Goal: Task Accomplishment & Management: Use online tool/utility

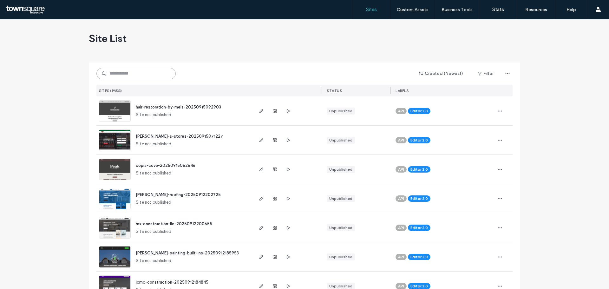
click at [120, 76] on input at bounding box center [135, 73] width 79 height 11
paste input "**********"
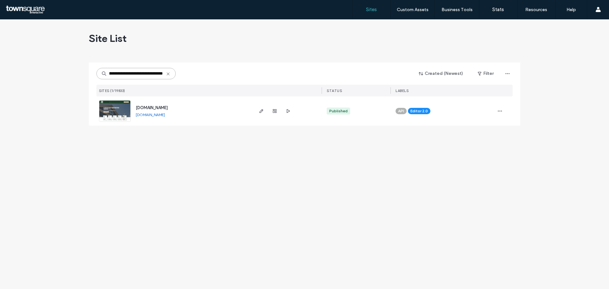
type input "**********"
click at [158, 107] on span "[DOMAIN_NAME]" at bounding box center [152, 107] width 32 height 5
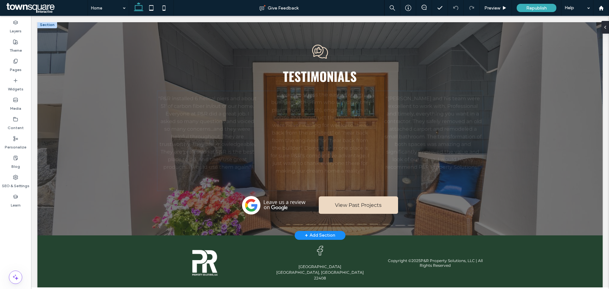
scroll to position [635, 0]
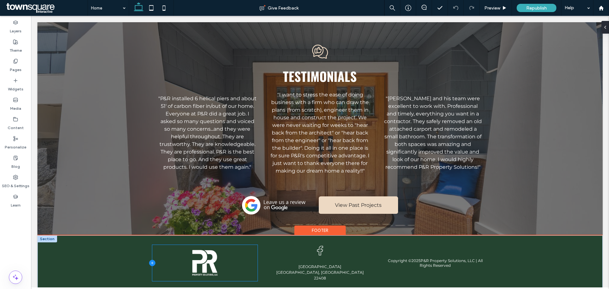
click at [149, 260] on icon at bounding box center [152, 263] width 6 height 6
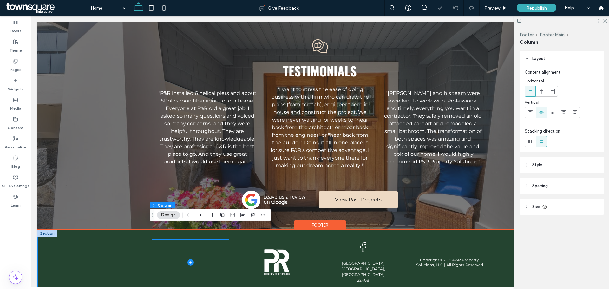
scroll to position [650, 0]
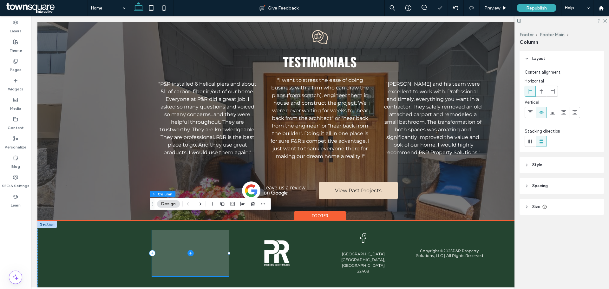
click at [192, 231] on span at bounding box center [190, 253] width 76 height 46
click at [187, 250] on icon at bounding box center [190, 253] width 6 height 6
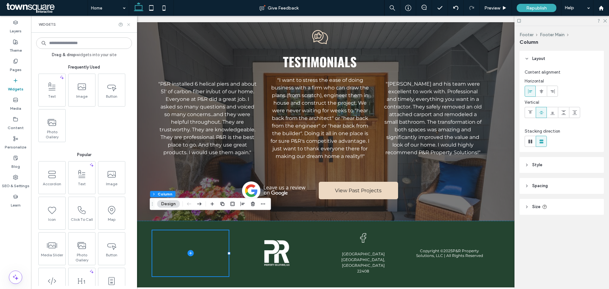
click at [128, 23] on icon at bounding box center [128, 24] width 5 height 5
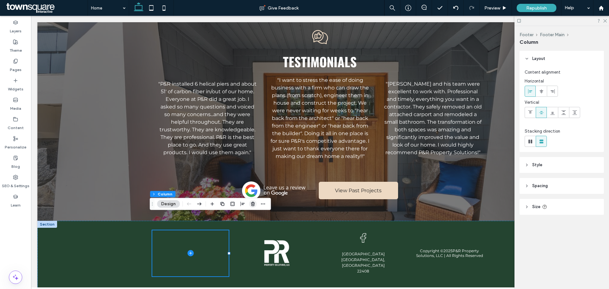
click at [254, 203] on use "button" at bounding box center [253, 204] width 4 height 4
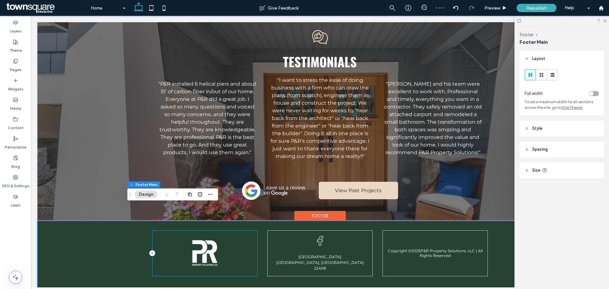
click at [176, 230] on div at bounding box center [204, 253] width 105 height 46
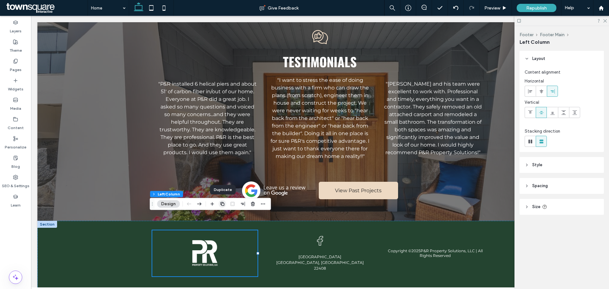
click at [220, 206] on icon "button" at bounding box center [222, 203] width 5 height 5
type input "**"
type input "*****"
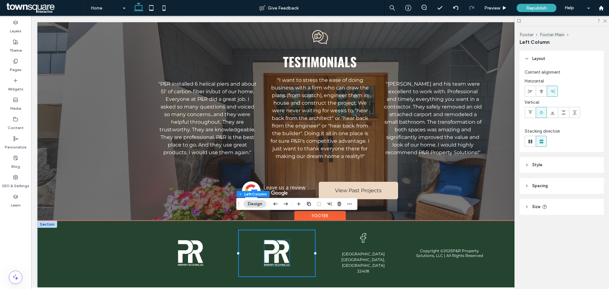
click at [278, 240] on img at bounding box center [276, 253] width 25 height 26
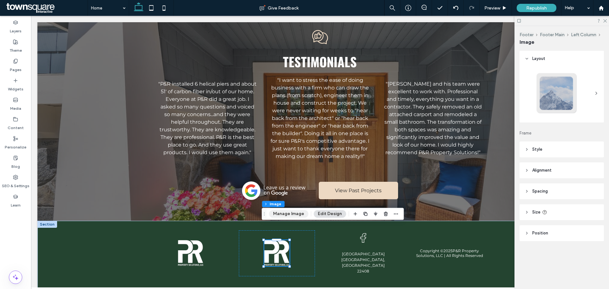
click at [284, 214] on button "Manage Image" at bounding box center [288, 214] width 39 height 8
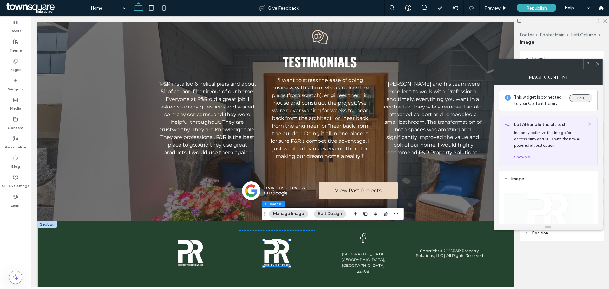
click at [581, 98] on button "Edit" at bounding box center [580, 98] width 23 height 8
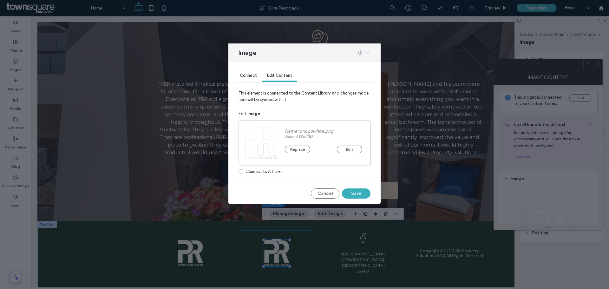
click at [369, 52] on icon at bounding box center [367, 52] width 5 height 5
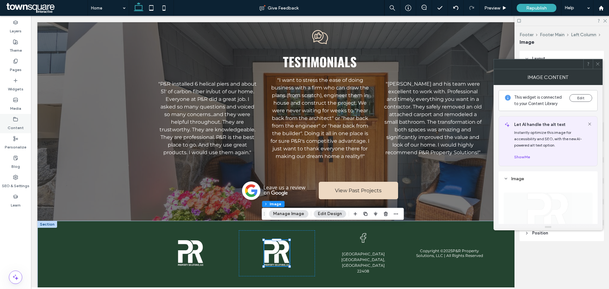
click at [12, 121] on div "Content" at bounding box center [15, 123] width 31 height 19
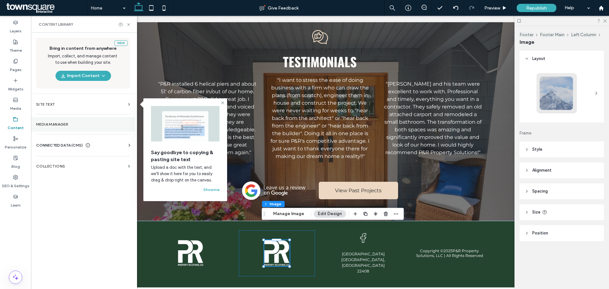
click at [69, 123] on label "Media Manager" at bounding box center [83, 124] width 94 height 4
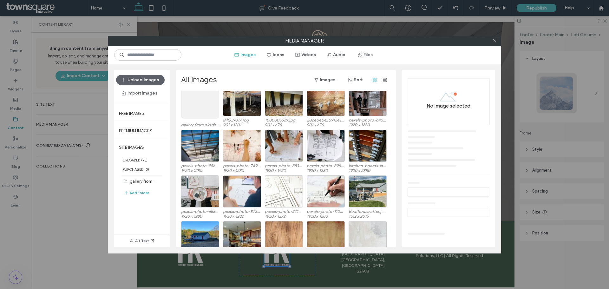
scroll to position [0, 0]
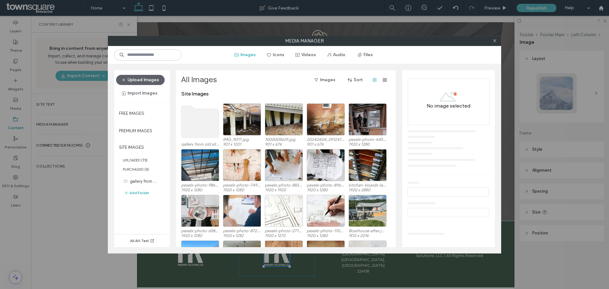
click at [188, 122] on use at bounding box center [200, 122] width 38 height 32
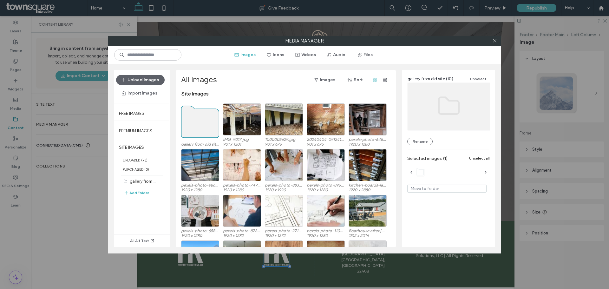
click at [188, 122] on use at bounding box center [200, 122] width 38 height 32
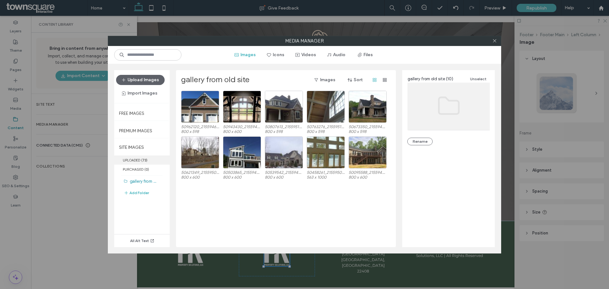
click at [123, 162] on label "UPLOADED ( 73 )" at bounding box center [142, 159] width 56 height 9
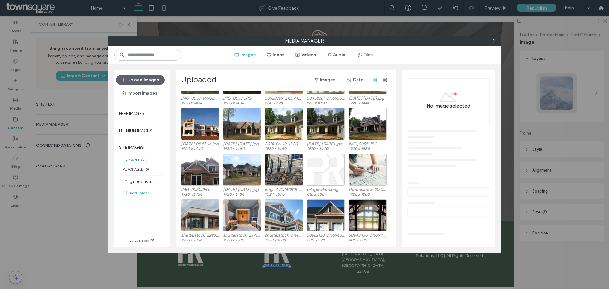
scroll to position [413, 0]
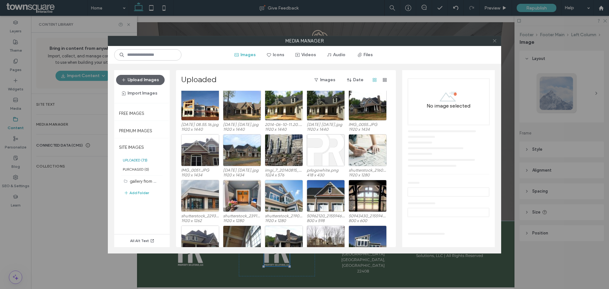
click at [492, 40] on icon at bounding box center [494, 40] width 5 height 5
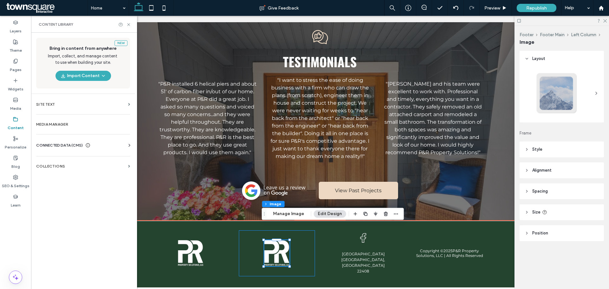
click at [245, 230] on div at bounding box center [277, 253] width 76 height 46
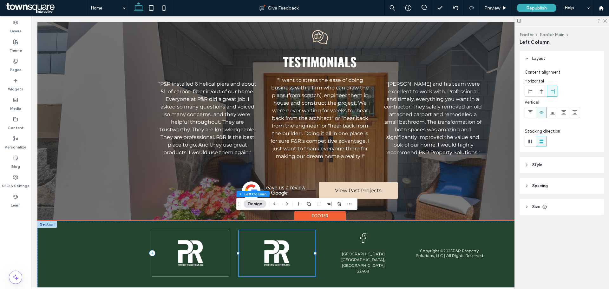
click at [207, 230] on div at bounding box center [190, 253] width 76 height 46
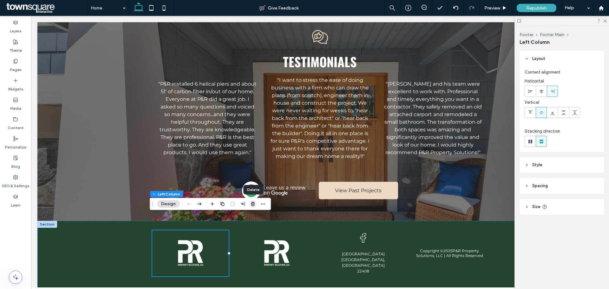
click at [252, 202] on use "button" at bounding box center [253, 204] width 4 height 4
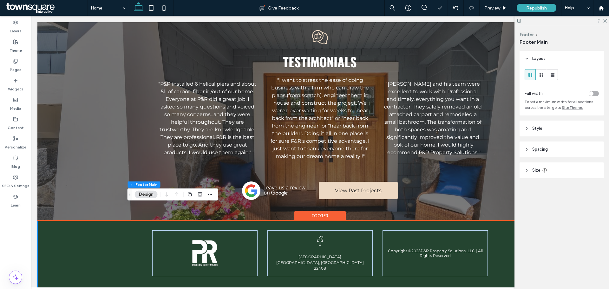
click at [138, 227] on div "Copyright © 2025 P&R Property Solutions, LLC | All Rights Reserved [STREET_ADDR…" at bounding box center [320, 259] width 381 height 76
click at [149, 250] on icon at bounding box center [152, 253] width 6 height 6
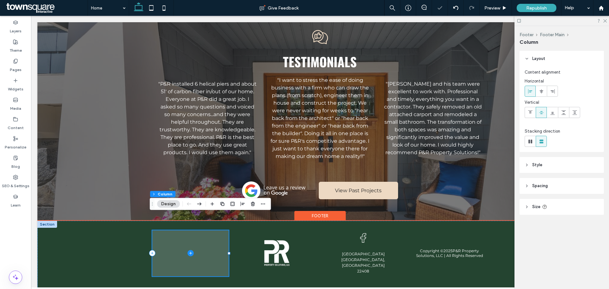
drag, startPoint x: 198, startPoint y: 235, endPoint x: 192, endPoint y: 239, distance: 6.9
click at [196, 235] on span at bounding box center [190, 253] width 76 height 46
click at [187, 250] on icon at bounding box center [190, 253] width 6 height 6
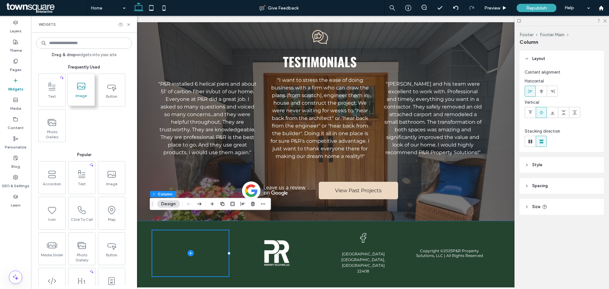
click at [90, 88] on span at bounding box center [81, 86] width 27 height 14
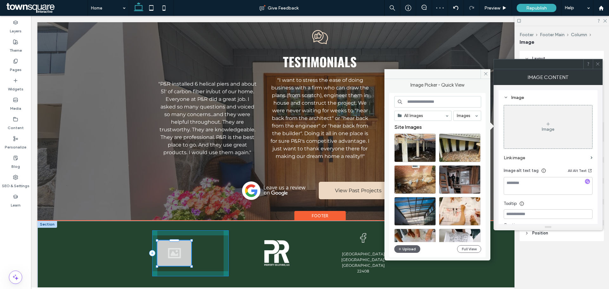
drag, startPoint x: 181, startPoint y: 251, endPoint x: 217, endPoint y: 259, distance: 36.6
click at [217, 259] on div "Copyright © 2025 P&R Property Solutions, LLC | All Rights Reserved [STREET_ADDR…" at bounding box center [320, 259] width 381 height 76
type input "***"
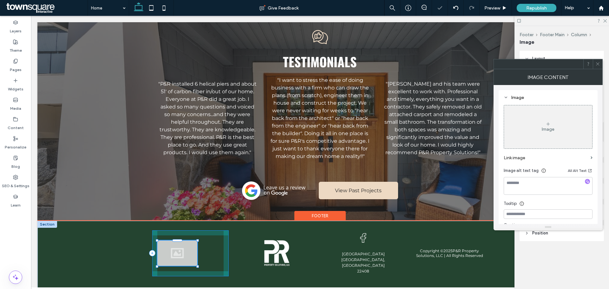
drag, startPoint x: 188, startPoint y: 224, endPoint x: 215, endPoint y: 224, distance: 27.0
click at [215, 224] on div "Copyright © 2025 P&R Property Solutions, LLC | All Rights Reserved [STREET_ADDR…" at bounding box center [320, 259] width 381 height 76
type input "***"
drag, startPoint x: 194, startPoint y: 225, endPoint x: 283, endPoint y: 242, distance: 90.0
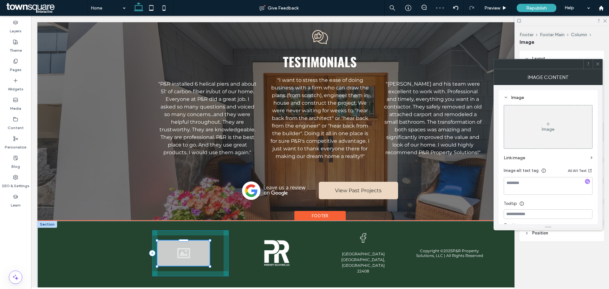
click at [283, 242] on div "Copyright © 2025 P&R Property Solutions, LLC | All Rights Reserved [STREET_ADDR…" at bounding box center [320, 259] width 381 height 76
type input "***"
drag, startPoint x: 206, startPoint y: 223, endPoint x: 229, endPoint y: 224, distance: 23.2
click at [229, 224] on div "Copyright © 2025 P&R Property Solutions, LLC | All Rights Reserved [STREET_ADDR…" at bounding box center [320, 259] width 381 height 76
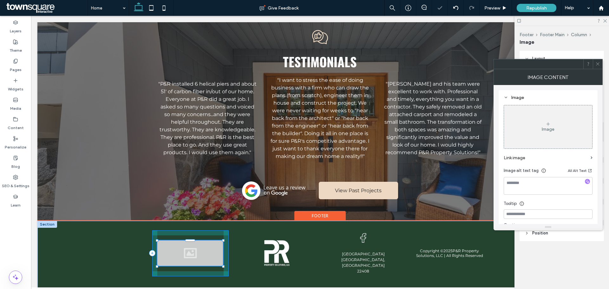
type input "***"
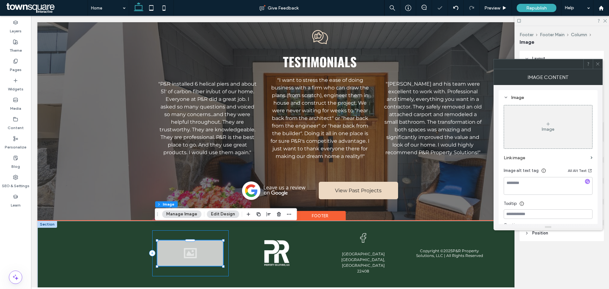
drag, startPoint x: 191, startPoint y: 225, endPoint x: 191, endPoint y: 235, distance: 10.5
click at [191, 239] on div at bounding box center [190, 240] width 10 height 3
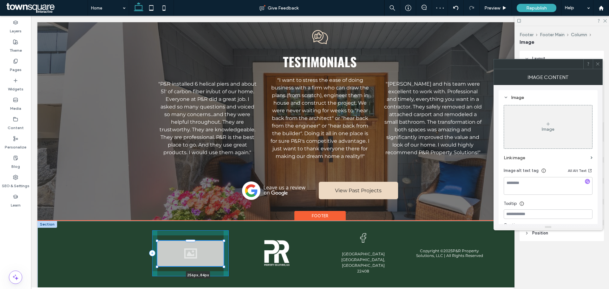
drag, startPoint x: 154, startPoint y: 250, endPoint x: 165, endPoint y: 280, distance: 31.3
click at [162, 279] on div "Copyright © 2025 P&R Property Solutions, LLC | All Rights Reserved [STREET_ADDR…" at bounding box center [320, 259] width 381 height 76
type input "***"
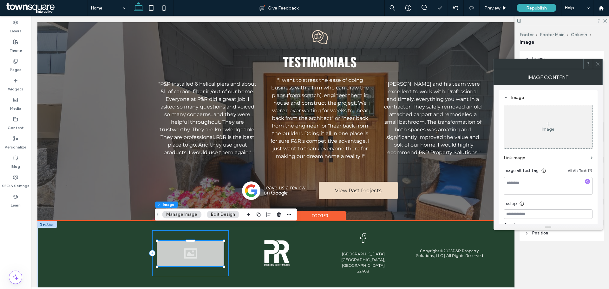
drag, startPoint x: 213, startPoint y: 255, endPoint x: 216, endPoint y: 255, distance: 3.2
click at [213, 255] on div "250px , 82px" at bounding box center [190, 253] width 76 height 46
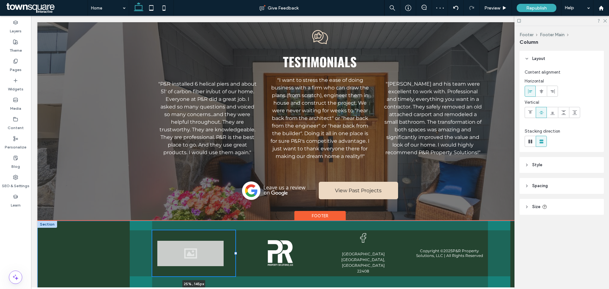
drag, startPoint x: 226, startPoint y: 237, endPoint x: 224, endPoint y: 244, distance: 7.5
click at [153, 231] on div at bounding box center [152, 230] width 0 height 0
type input "**"
type input "*****"
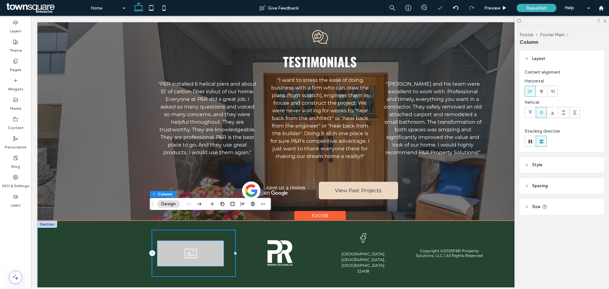
click at [213, 241] on div at bounding box center [190, 253] width 66 height 25
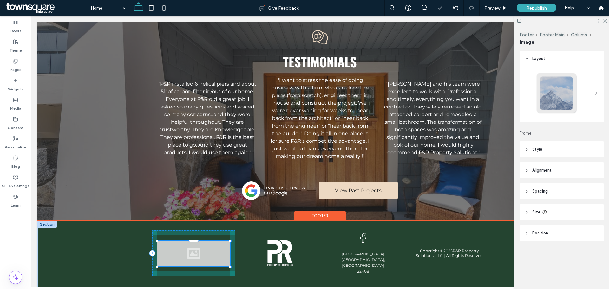
drag, startPoint x: 222, startPoint y: 226, endPoint x: 229, endPoint y: 223, distance: 8.0
click at [229, 223] on div "Copyright © 2025 P&R Property Solutions, LLC | All Rights Reserved [STREET_ADDR…" at bounding box center [320, 259] width 381 height 76
type input "***"
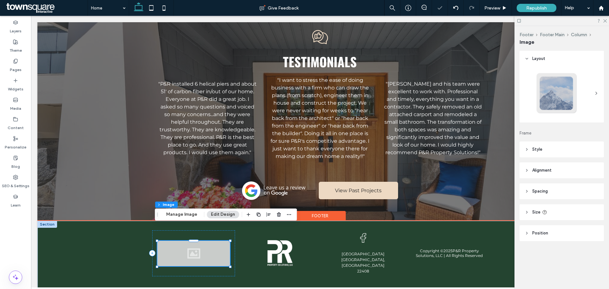
click at [199, 241] on div at bounding box center [193, 253] width 73 height 25
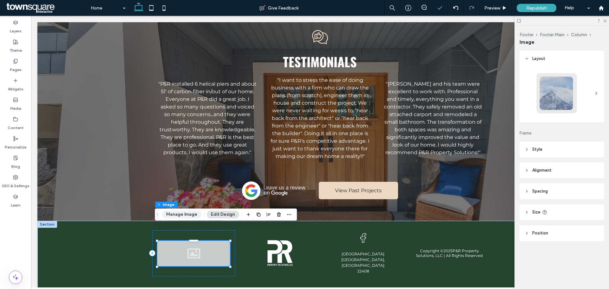
click at [186, 212] on button "Manage Image" at bounding box center [181, 215] width 39 height 8
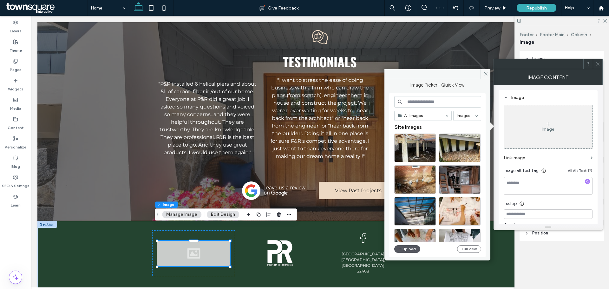
click at [408, 249] on button "Upload" at bounding box center [407, 249] width 26 height 8
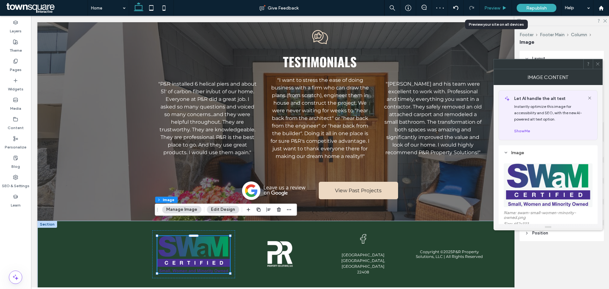
click at [501, 4] on div "Preview" at bounding box center [496, 8] width 32 height 16
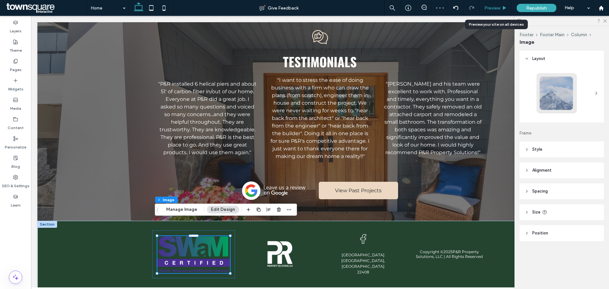
click at [495, 5] on span "Preview" at bounding box center [492, 7] width 16 height 5
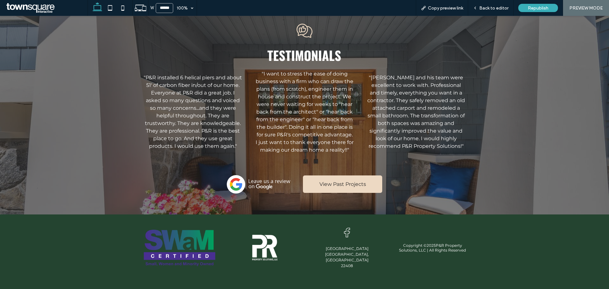
scroll to position [646, 0]
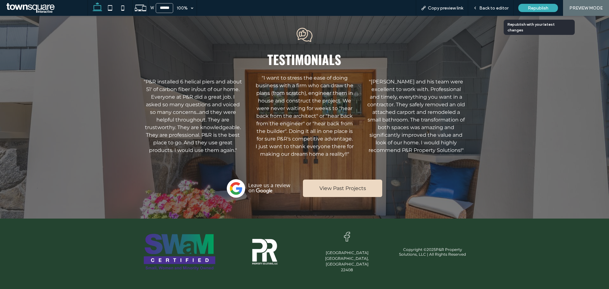
click at [525, 4] on div "Republish" at bounding box center [538, 8] width 40 height 8
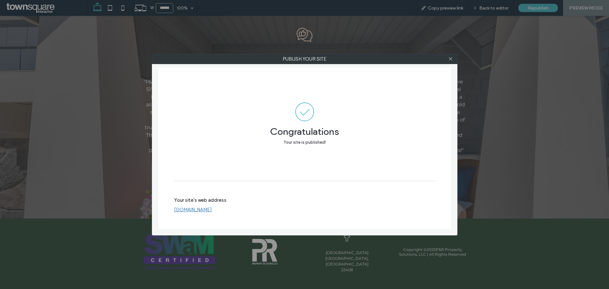
click at [212, 210] on link "[DOMAIN_NAME]" at bounding box center [193, 210] width 38 height 6
